Goal: Information Seeking & Learning: Learn about a topic

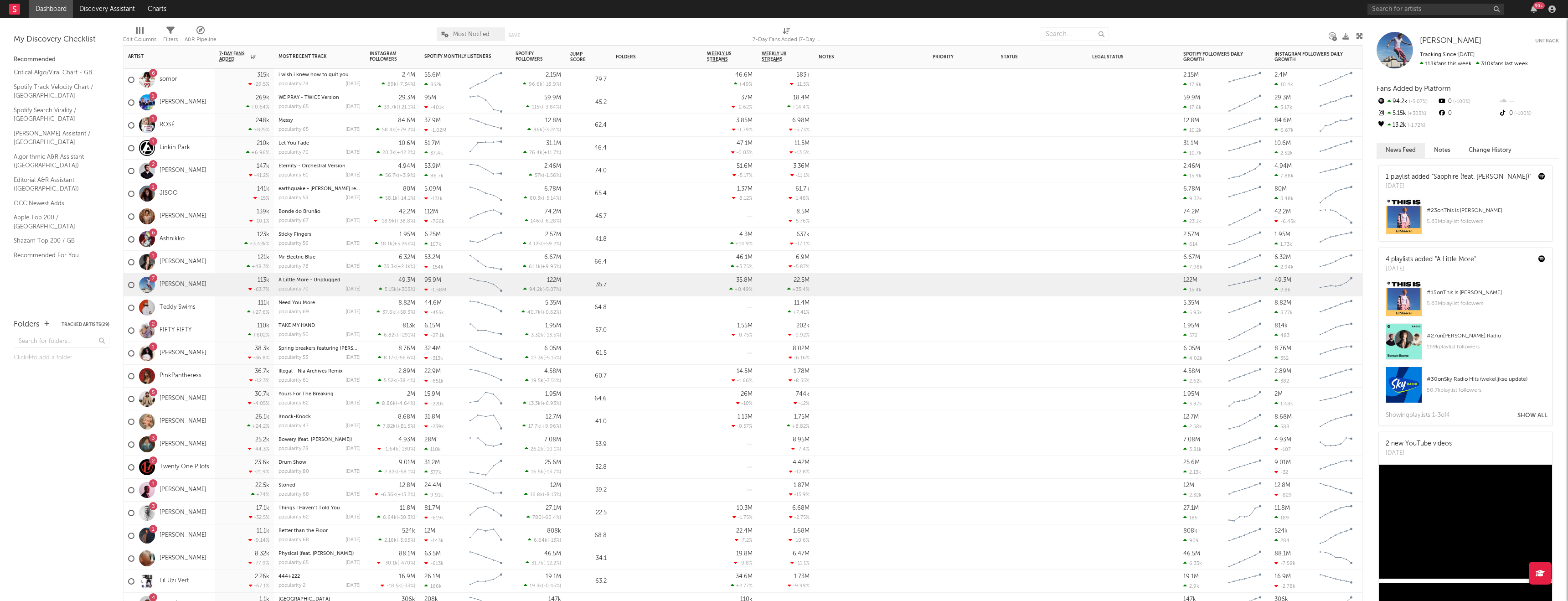
click at [184, 292] on div "7 [PERSON_NAME]" at bounding box center [166, 285] width 78 height 26
click at [172, 286] on link "[PERSON_NAME]" at bounding box center [183, 285] width 47 height 8
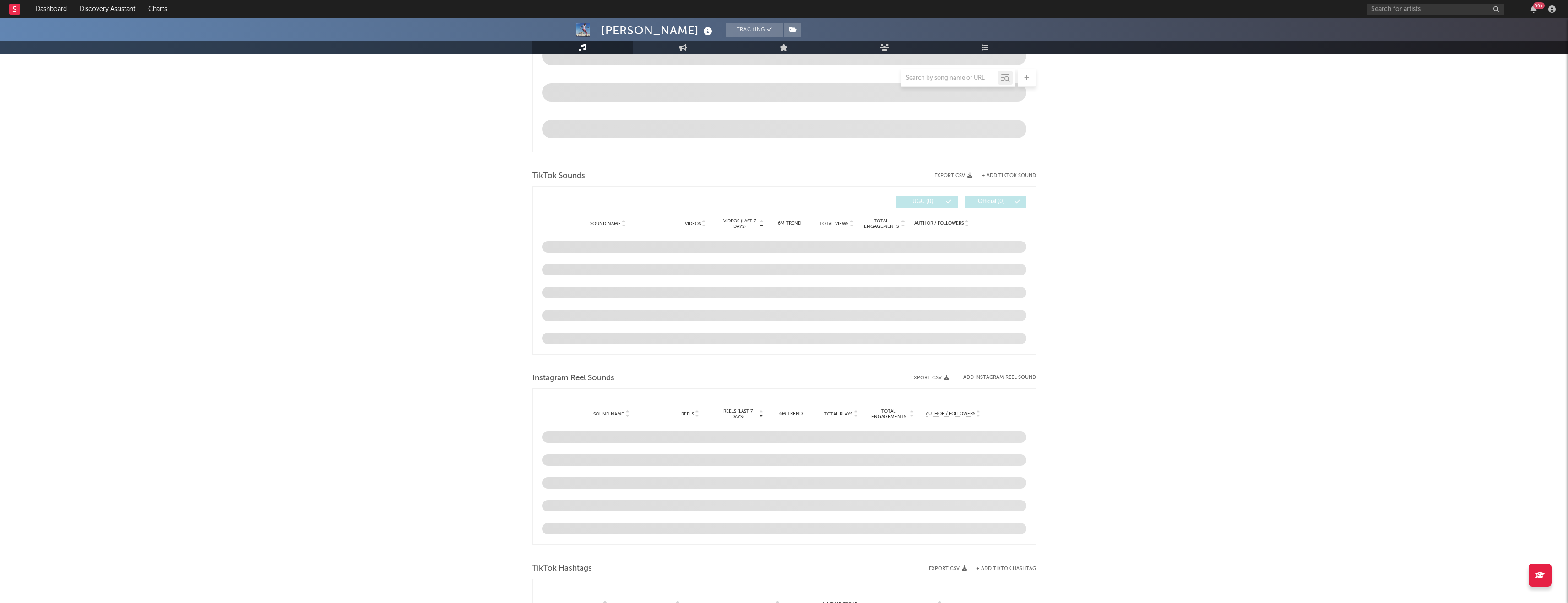
select select "6m"
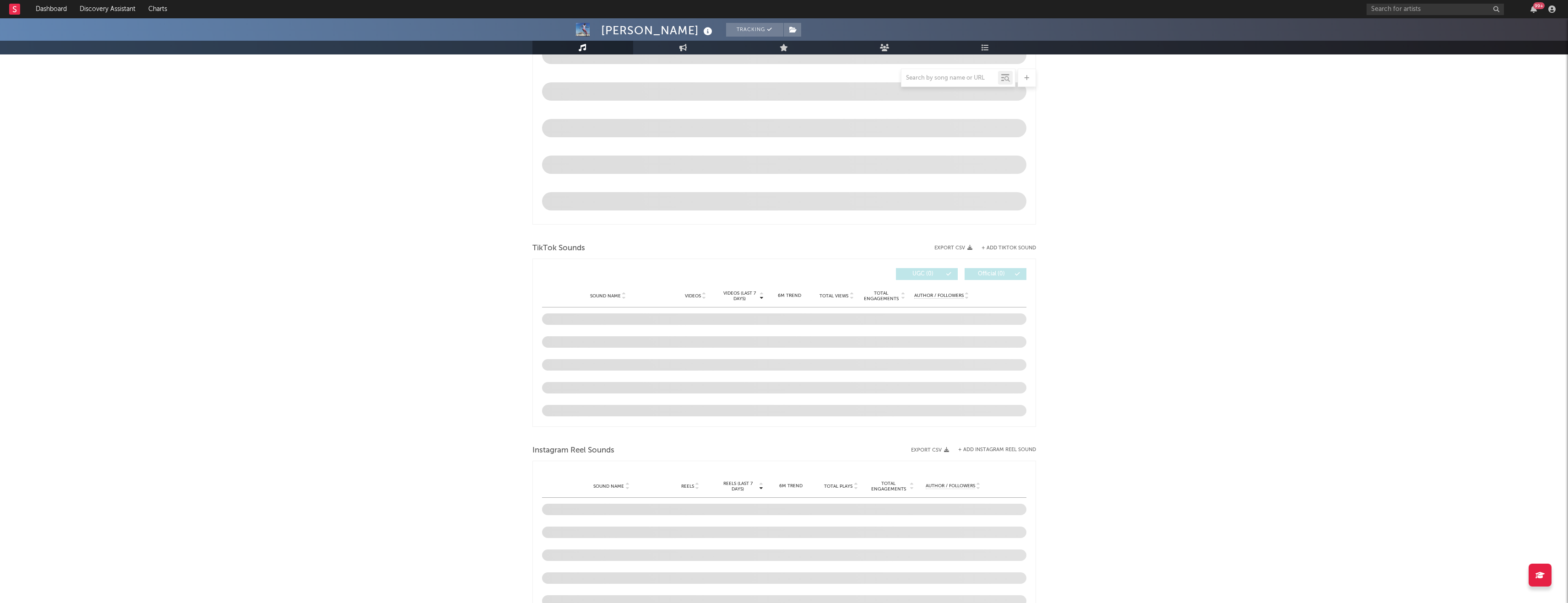
scroll to position [493, 0]
